Goal: Task Accomplishment & Management: Complete application form

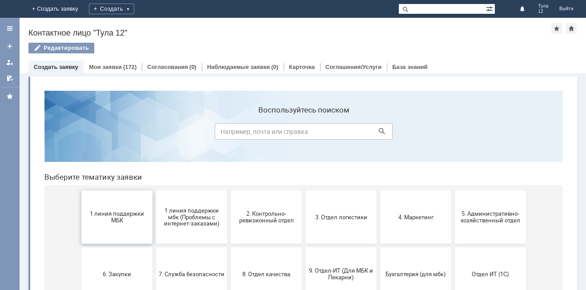
click at [111, 228] on button "1 линия поддержки МБК" at bounding box center [116, 216] width 71 height 53
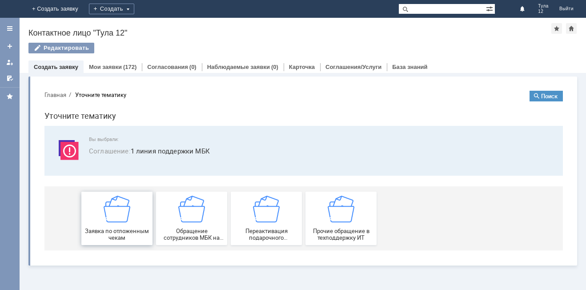
click at [124, 217] on img at bounding box center [117, 209] width 27 height 27
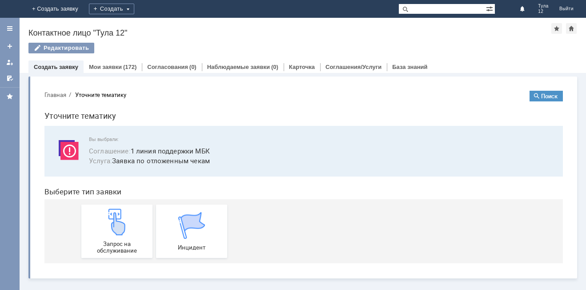
click at [124, 217] on img at bounding box center [117, 221] width 27 height 27
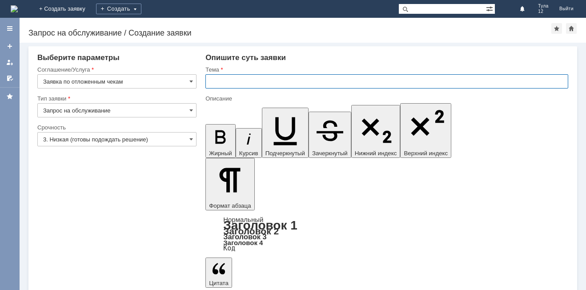
click at [222, 86] on input "text" at bounding box center [386, 81] width 363 height 14
type input "Отложенные чеки"
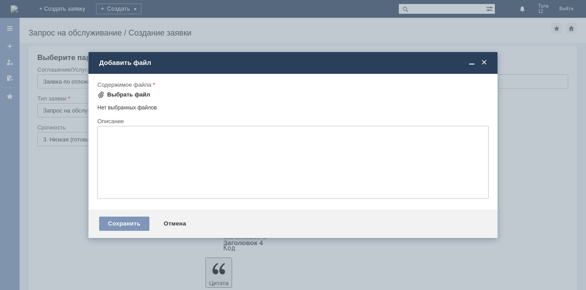
click at [130, 93] on div "Выбрать файл" at bounding box center [128, 94] width 43 height 7
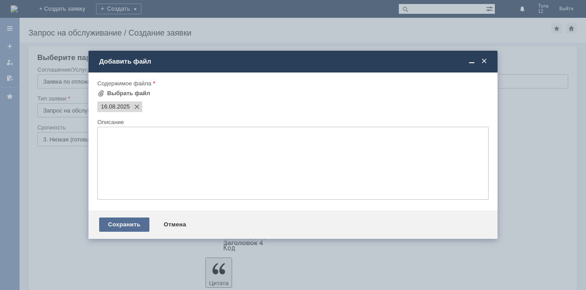
click at [104, 224] on div "Сохранить" at bounding box center [124, 224] width 50 height 14
